Goal: Information Seeking & Learning: Check status

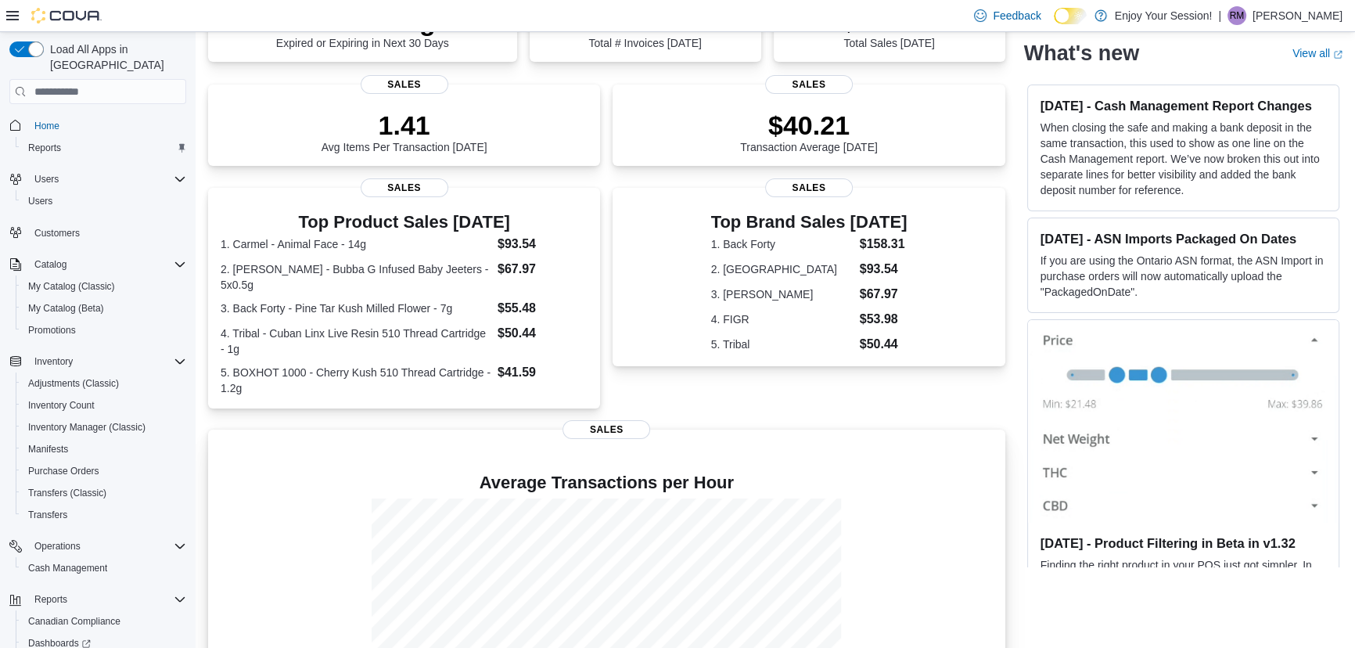
scroll to position [153, 0]
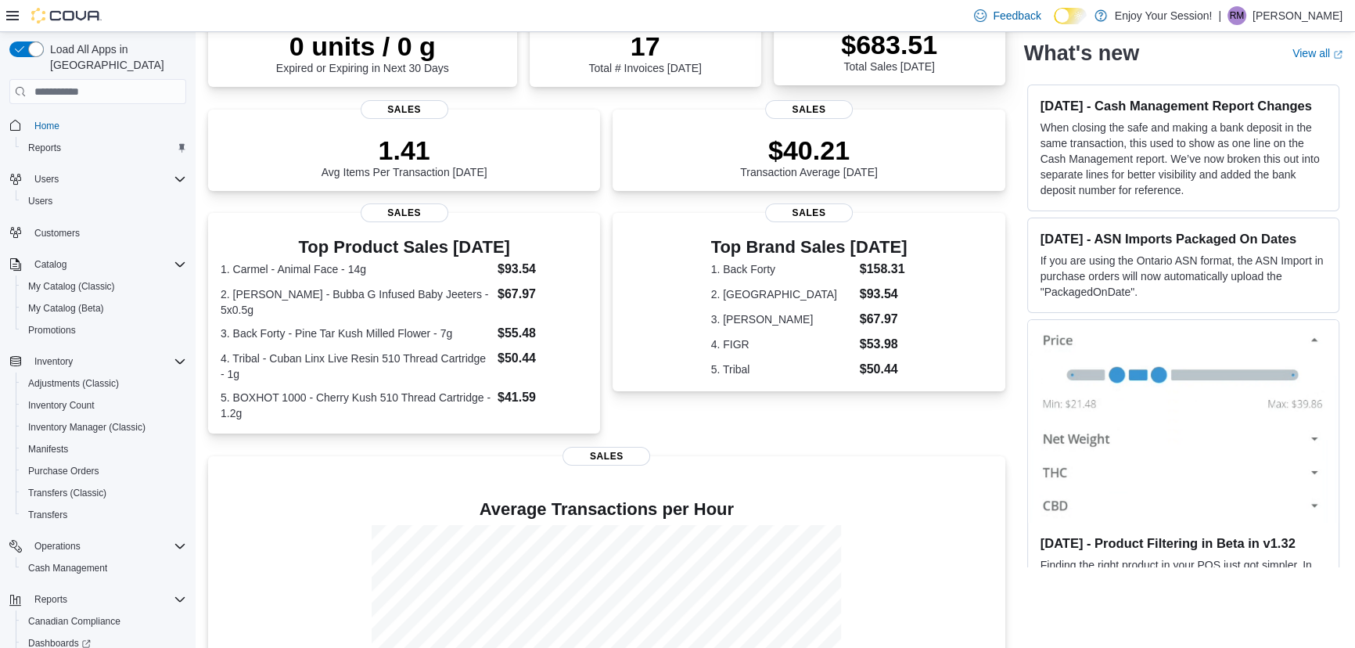
click at [915, 56] on p "$683.51" at bounding box center [889, 44] width 96 height 31
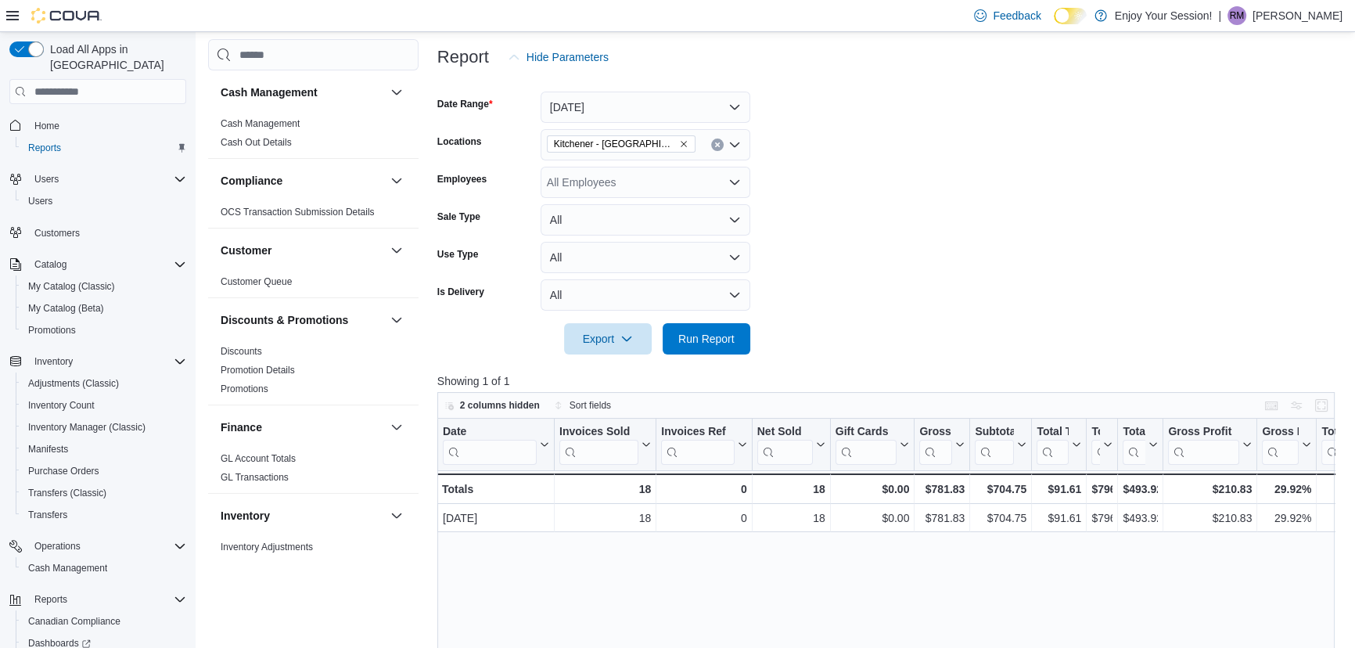
scroll to position [213, 0]
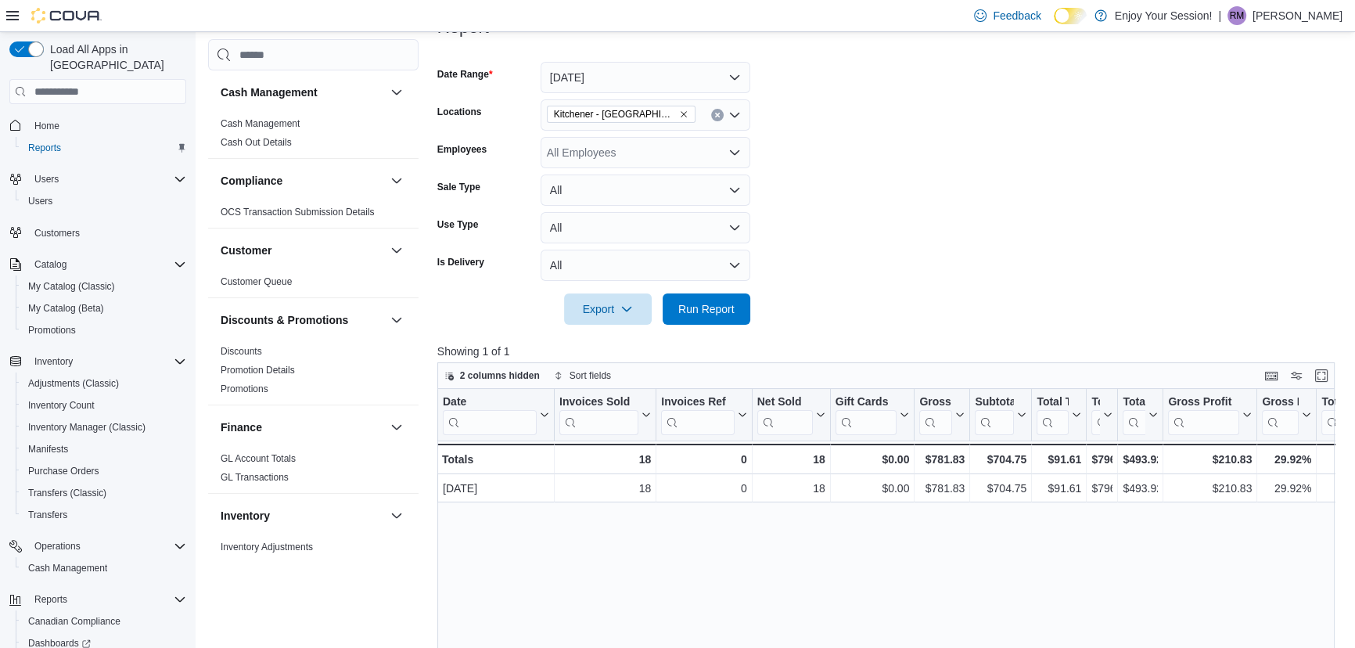
drag, startPoint x: 1309, startPoint y: 407, endPoint x: 1280, endPoint y: 405, distance: 29.8
click at [1280, 405] on div "Gross Margin Click to view column header actions" at bounding box center [1286, 415] width 59 height 52
drag, startPoint x: 1251, startPoint y: 407, endPoint x: 1204, endPoint y: 405, distance: 47.0
click at [1204, 405] on div at bounding box center [1209, 415] width 13 height 52
drag, startPoint x: 1244, startPoint y: 400, endPoint x: 1255, endPoint y: 398, distance: 11.8
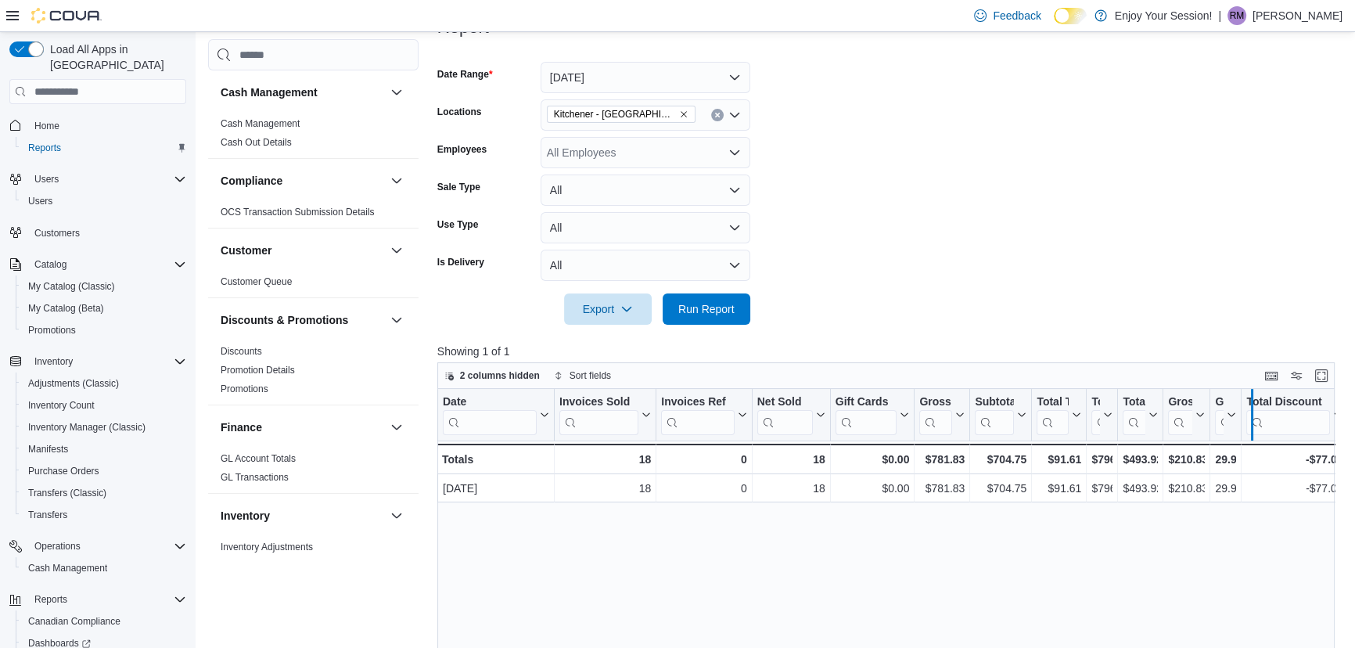
click at [1255, 398] on div at bounding box center [1251, 415] width 13 height 52
drag, startPoint x: 1210, startPoint y: 402, endPoint x: 1226, endPoint y: 408, distance: 16.8
click at [1216, 408] on div at bounding box center [1210, 415] width 13 height 52
